Goal: Task Accomplishment & Management: Complete application form

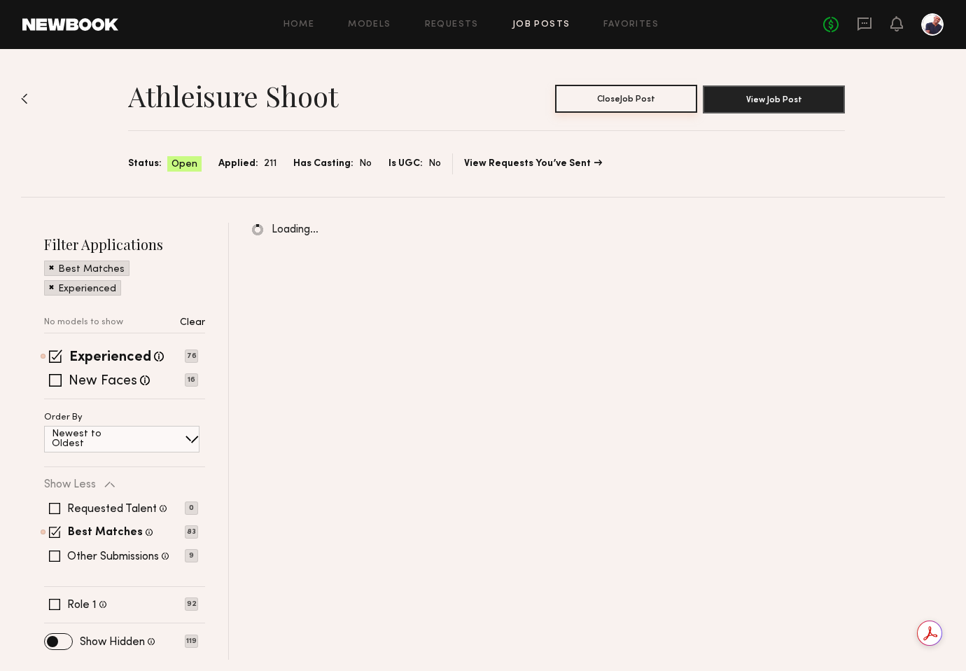
click at [657, 96] on button "Close Job Post" at bounding box center [626, 99] width 142 height 28
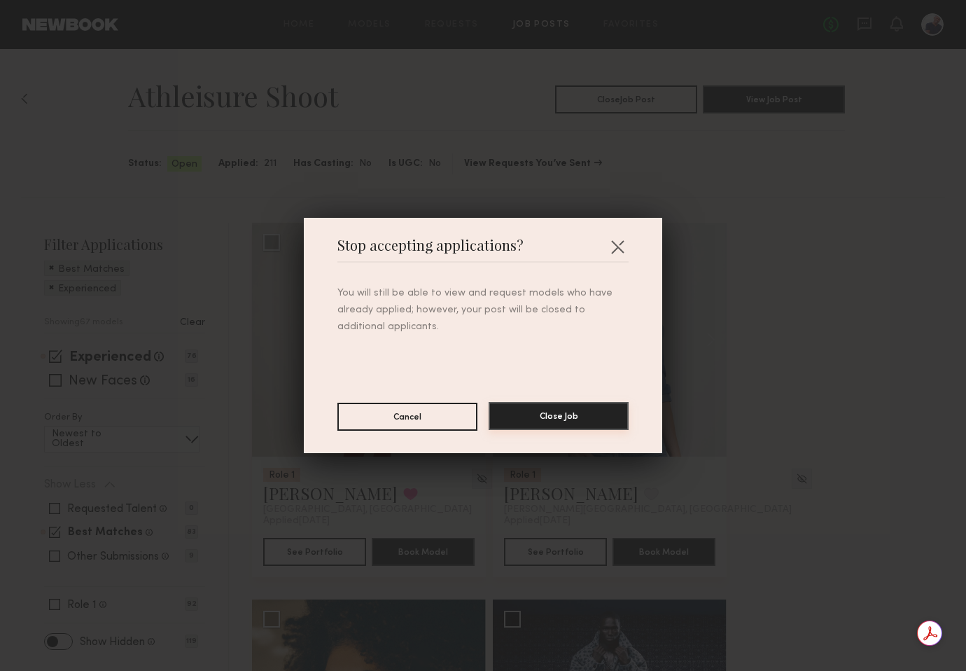
click at [559, 415] on button "Close Job" at bounding box center [559, 416] width 140 height 28
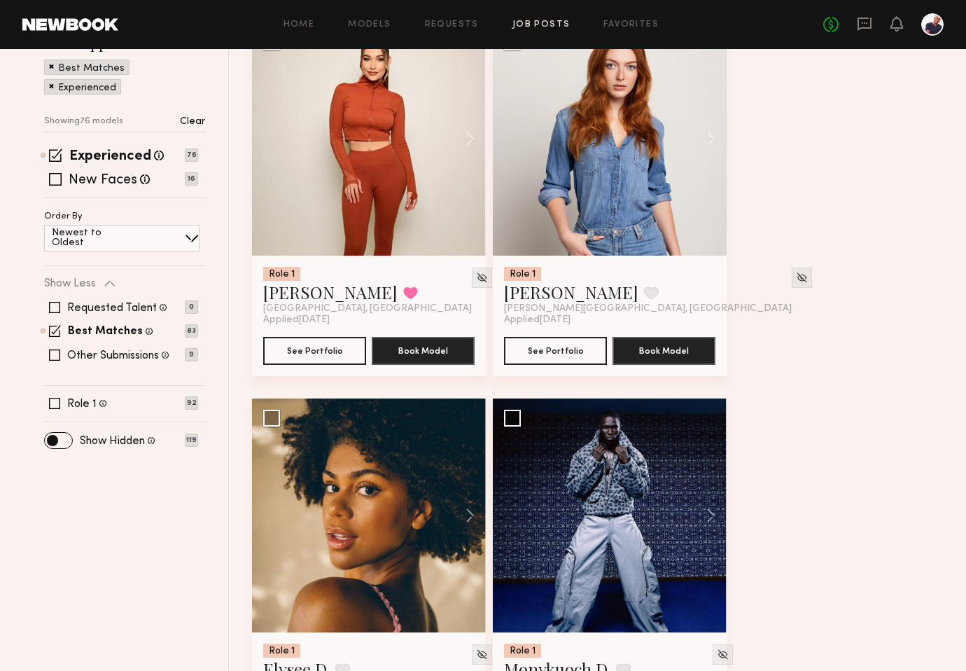
scroll to position [202, 0]
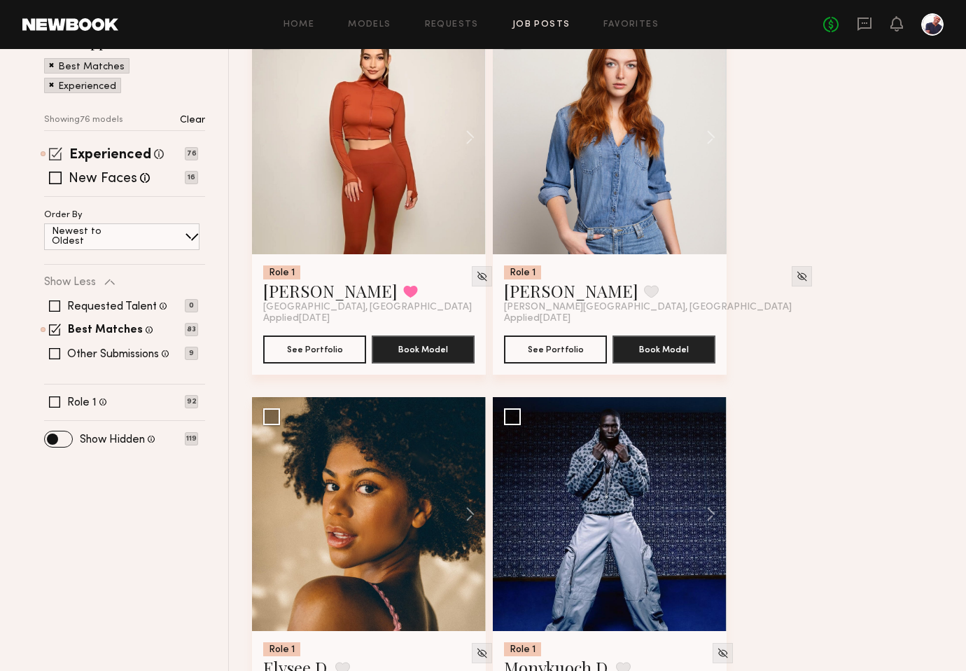
click at [55, 152] on span at bounding box center [55, 153] width 13 height 13
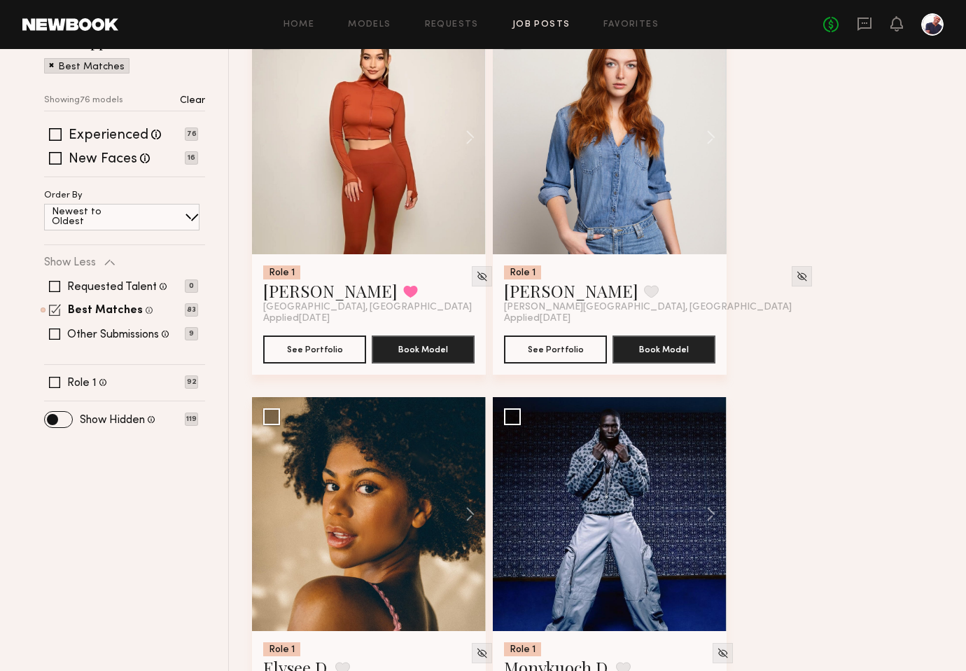
click at [52, 311] on span at bounding box center [55, 310] width 12 height 12
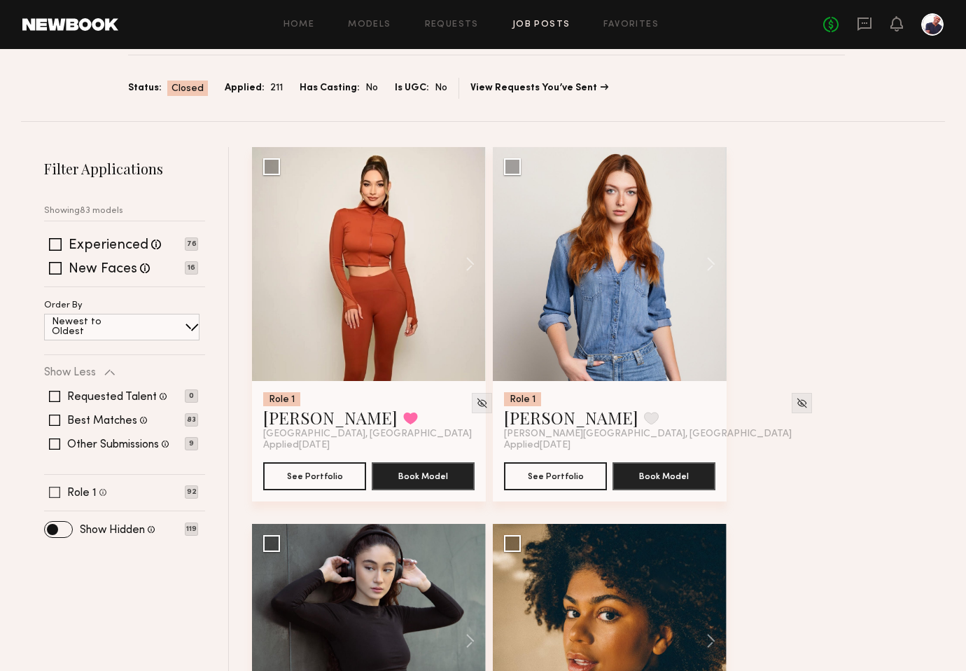
scroll to position [0, 0]
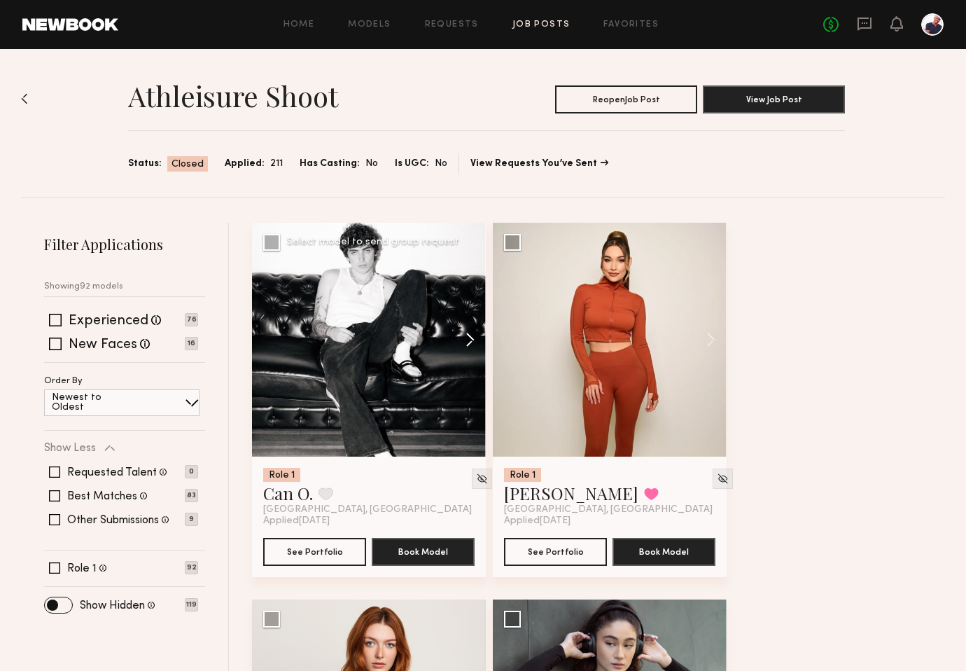
click at [470, 339] on button at bounding box center [463, 340] width 45 height 234
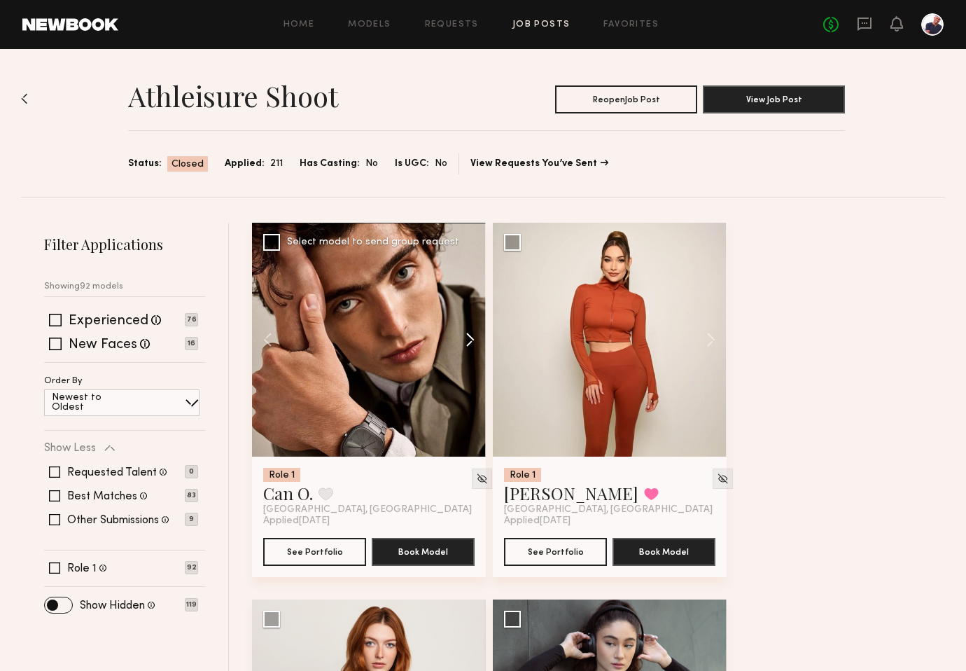
click at [470, 339] on button at bounding box center [463, 340] width 45 height 234
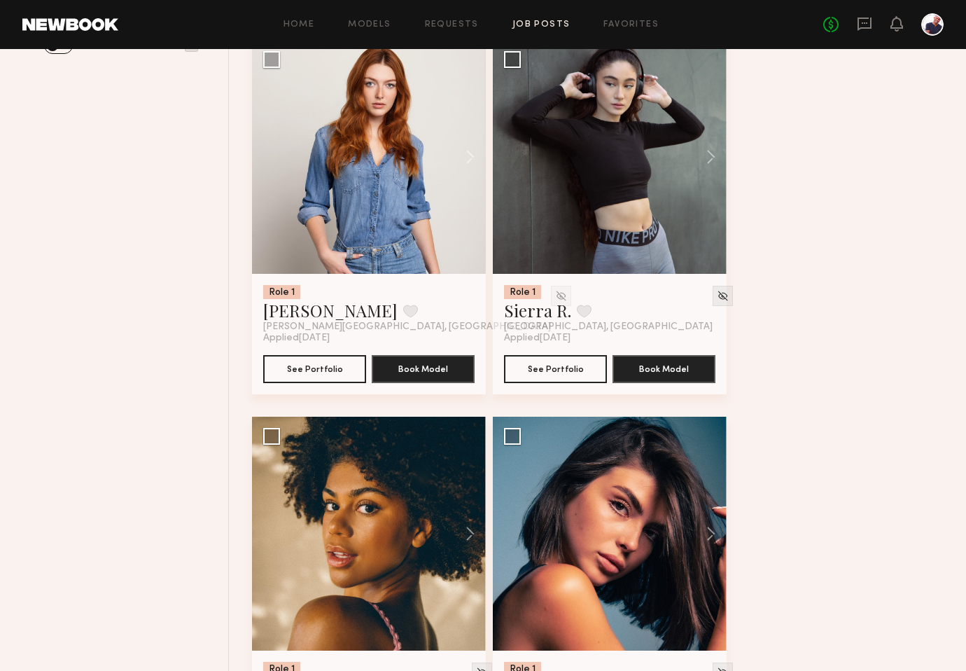
scroll to position [566, 0]
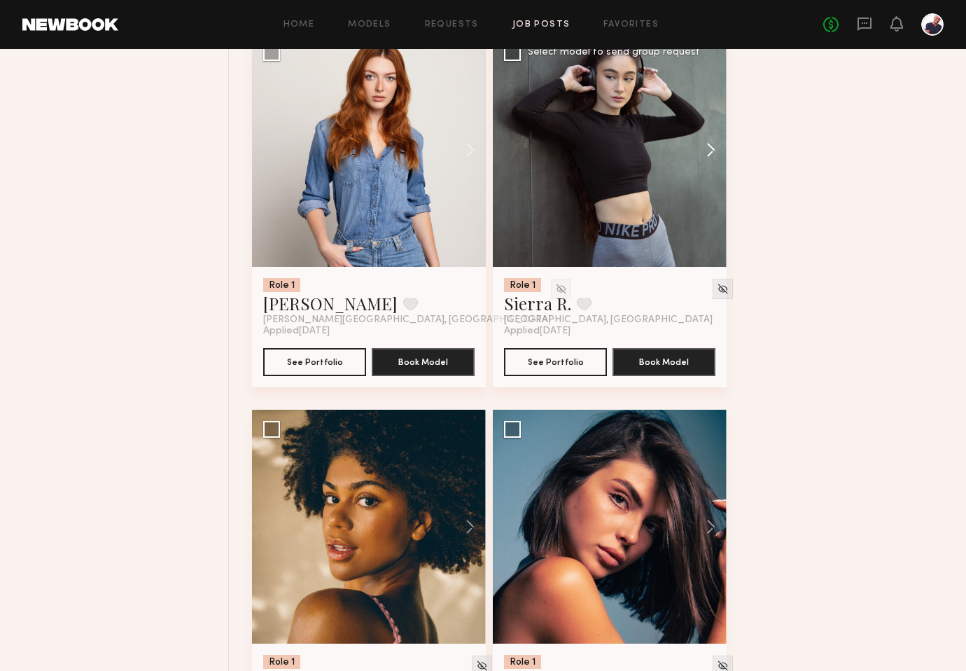
click at [712, 150] on button at bounding box center [704, 150] width 45 height 234
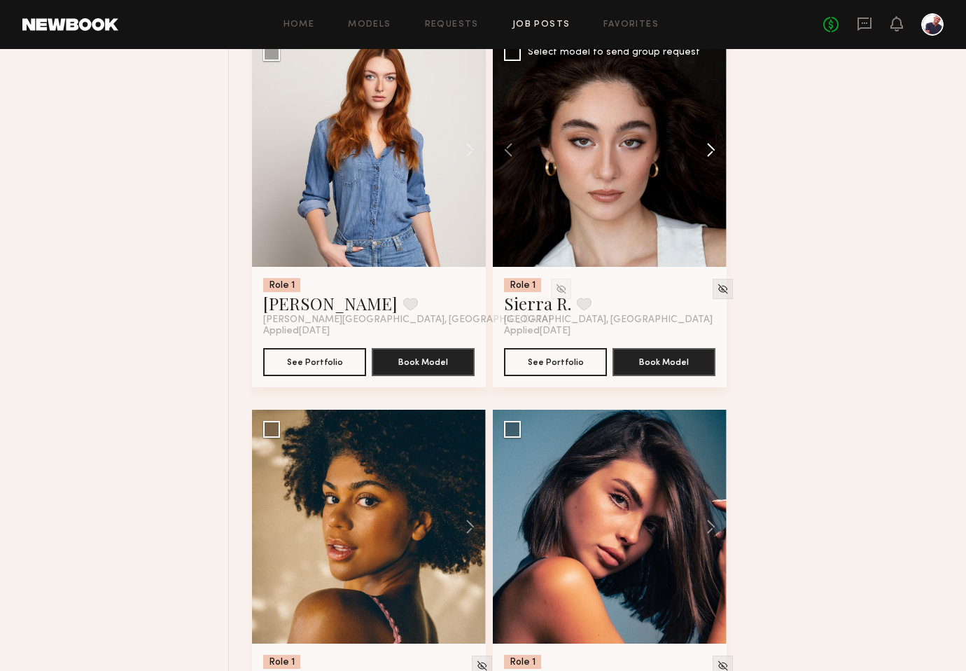
click at [712, 150] on button at bounding box center [704, 150] width 45 height 234
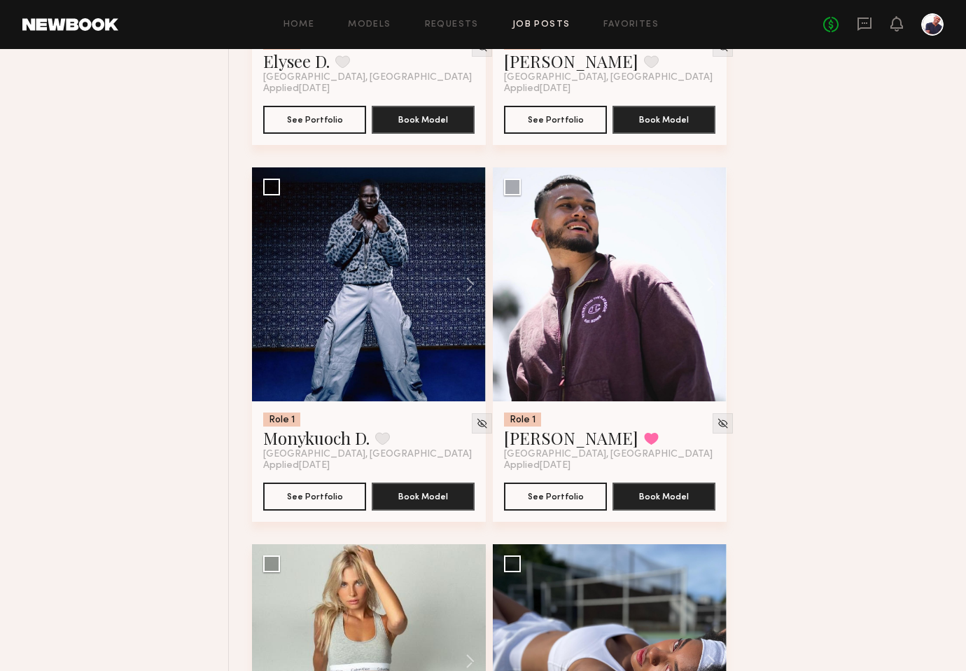
scroll to position [1199, 0]
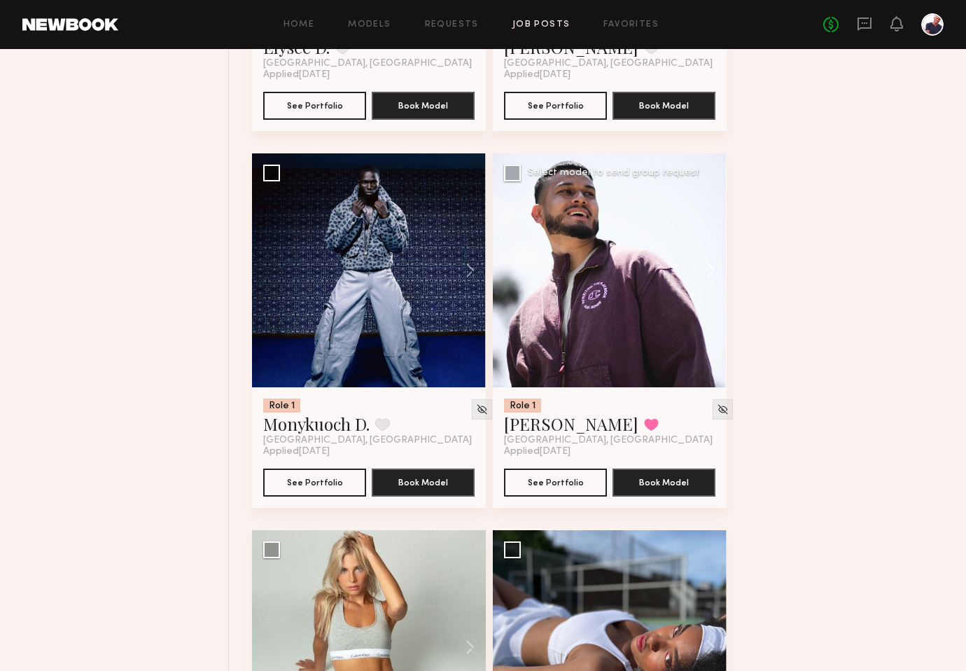
click at [710, 276] on button at bounding box center [704, 270] width 45 height 234
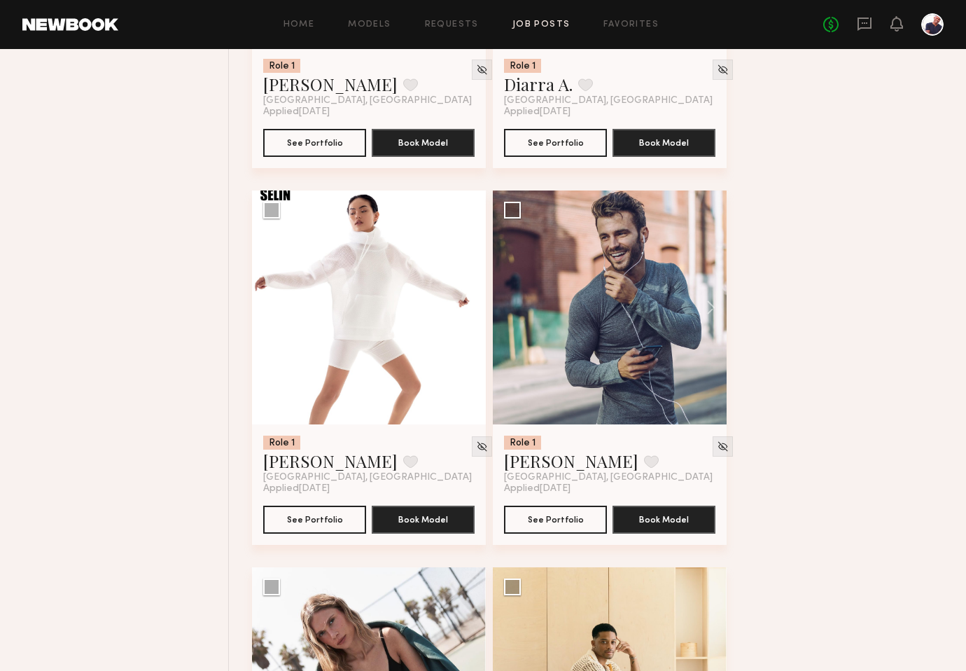
scroll to position [2701, 0]
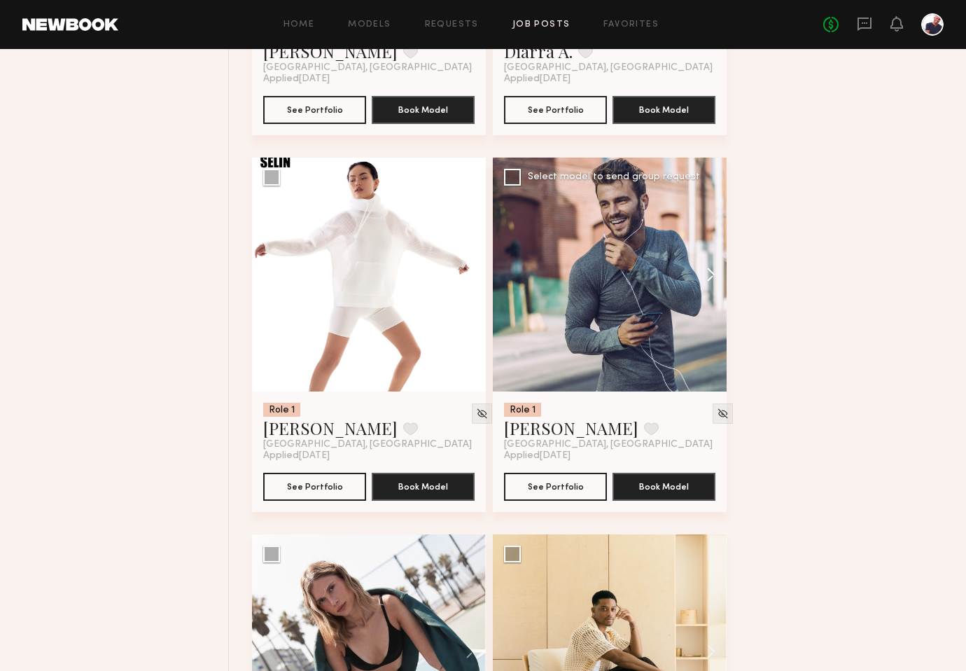
click at [706, 283] on button at bounding box center [704, 274] width 45 height 234
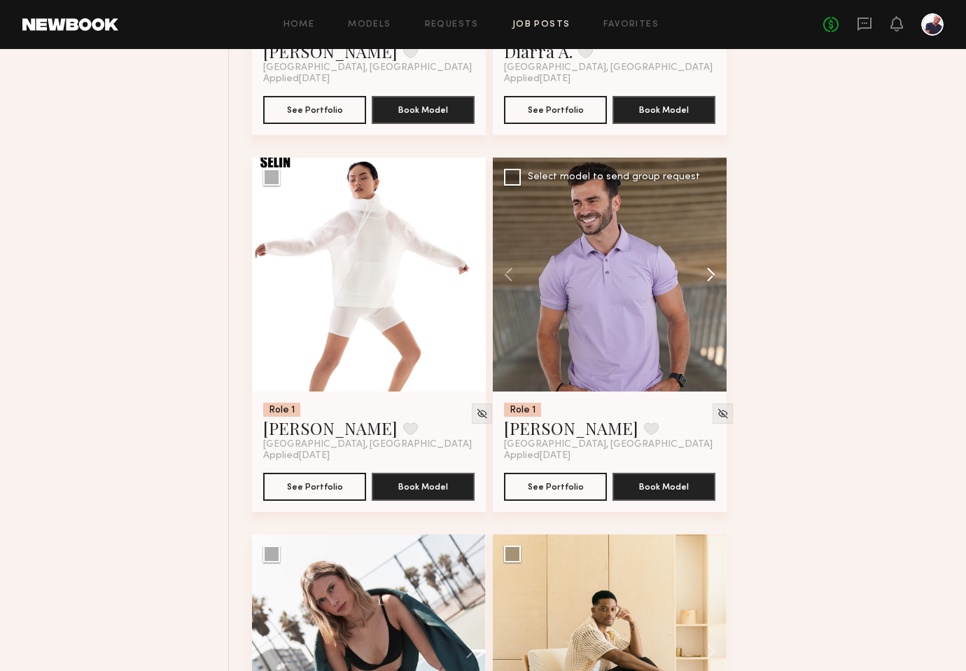
click at [706, 283] on button at bounding box center [704, 274] width 45 height 234
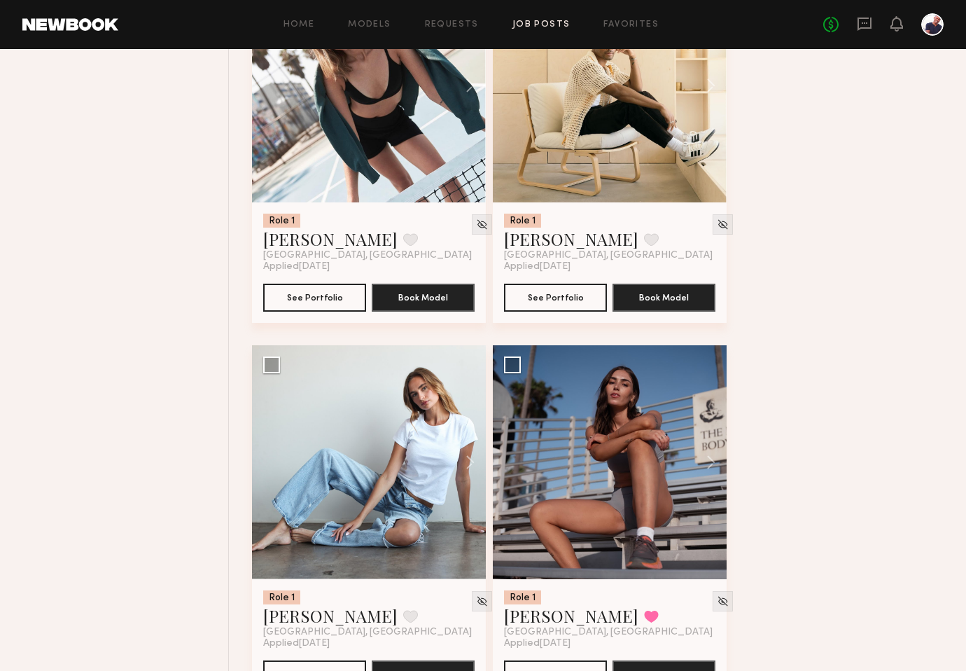
scroll to position [3256, 0]
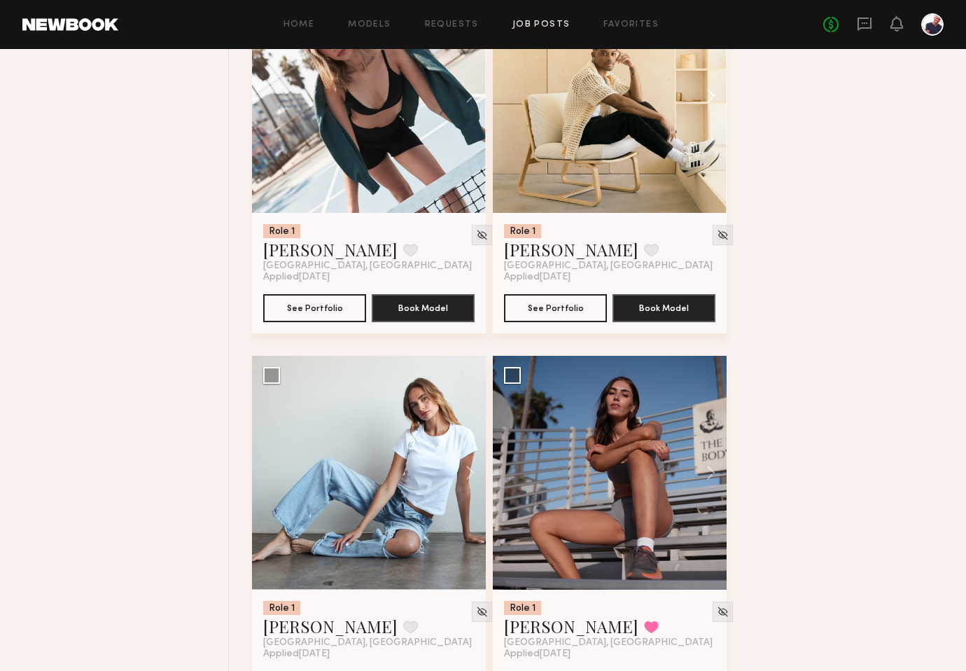
click at [708, 113] on button at bounding box center [704, 96] width 45 height 234
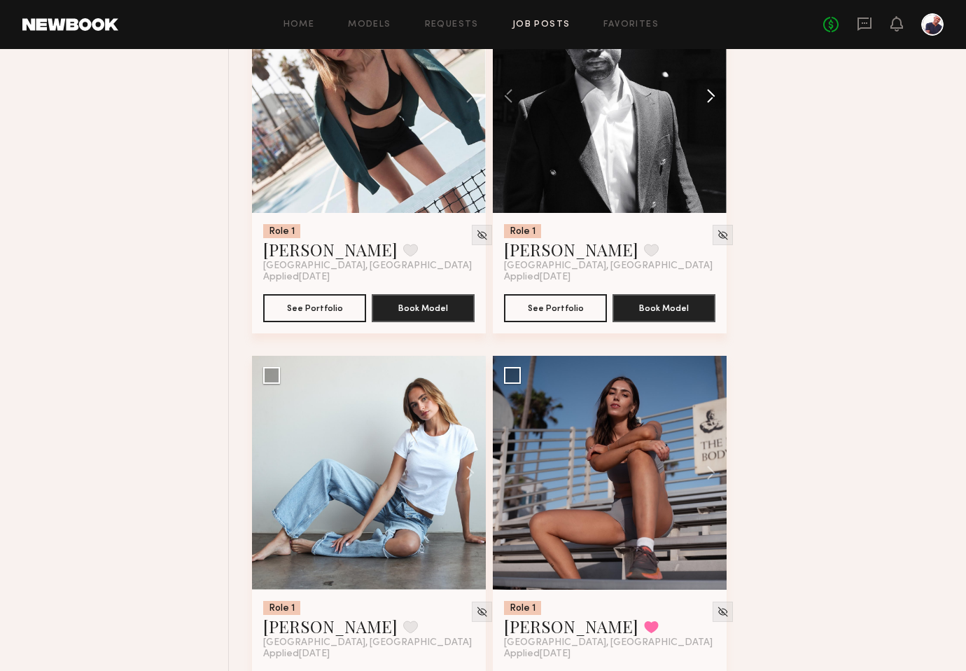
click at [708, 113] on button at bounding box center [704, 96] width 45 height 234
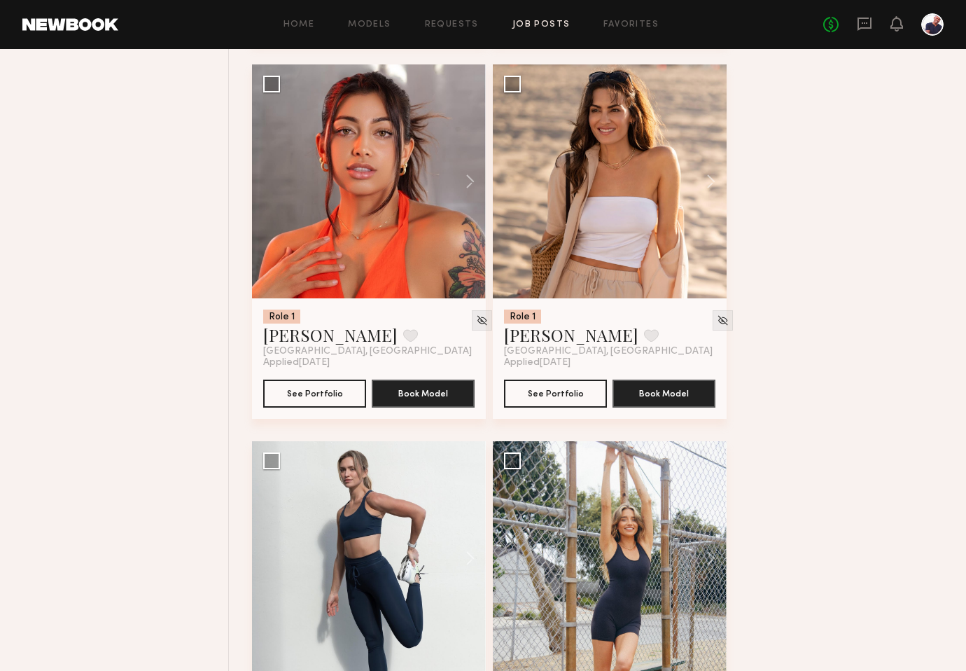
scroll to position [7000, 0]
